Goal: Task Accomplishment & Management: Complete application form

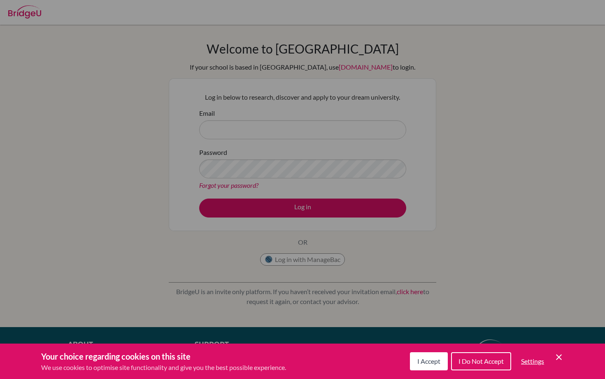
click at [559, 355] on icon "Cookie Control Close Icon" at bounding box center [559, 357] width 10 height 10
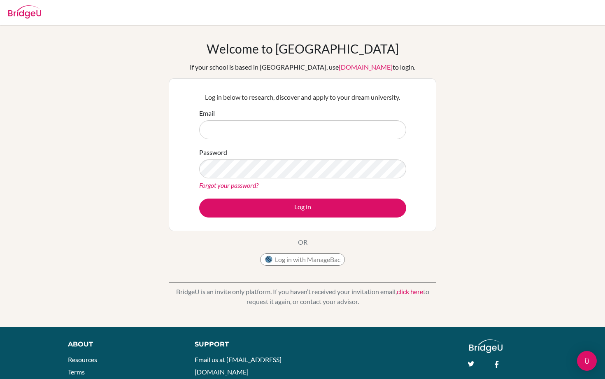
click at [323, 140] on form "Email Password Forgot your password? Log in" at bounding box center [302, 162] width 207 height 109
click at [322, 133] on input "Email" at bounding box center [302, 129] width 207 height 19
type input "[EMAIL_ADDRESS][DOMAIN_NAME]"
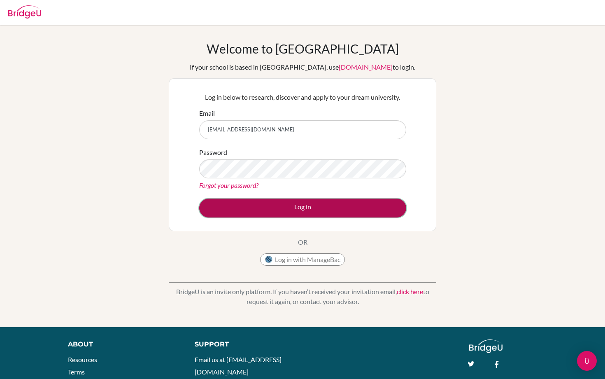
click at [304, 205] on button "Log in" at bounding box center [302, 208] width 207 height 19
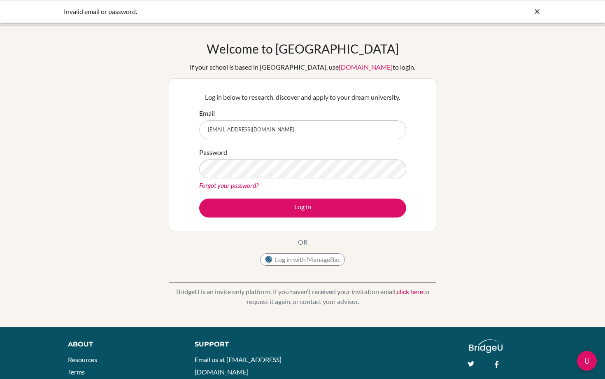
click at [292, 195] on form "Email [EMAIL_ADDRESS][DOMAIN_NAME] Password Forgot your password? Log in" at bounding box center [302, 162] width 207 height 109
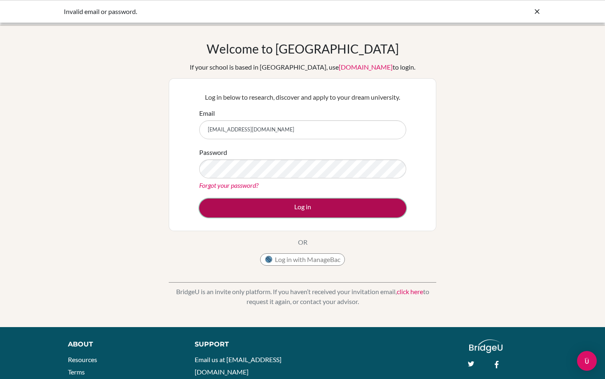
click at [291, 206] on button "Log in" at bounding box center [302, 208] width 207 height 19
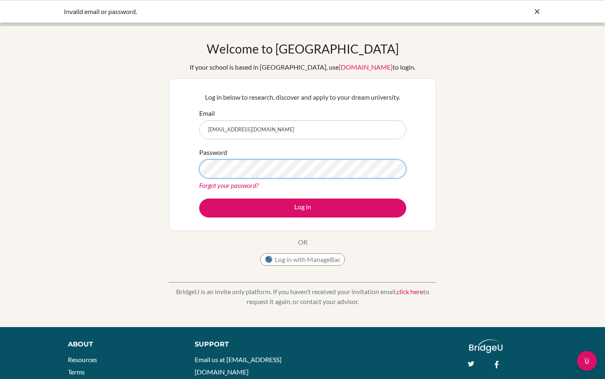
click at [199, 199] on button "Log in" at bounding box center [302, 208] width 207 height 19
